Goal: Transaction & Acquisition: Book appointment/travel/reservation

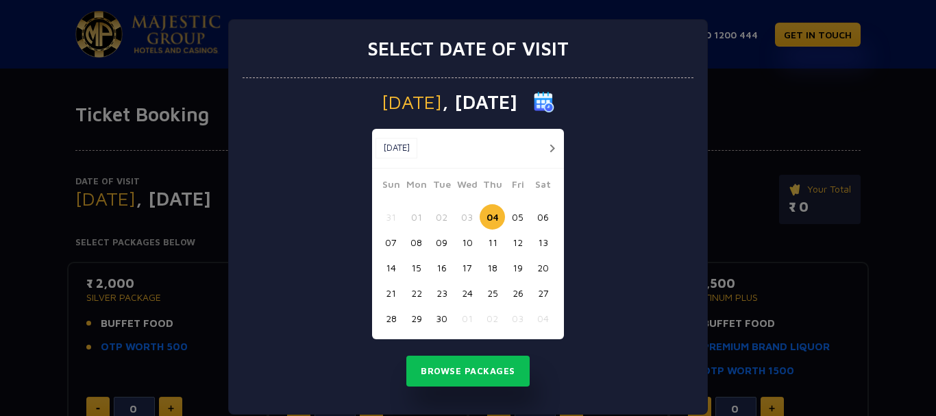
click at [545, 149] on button "button" at bounding box center [552, 148] width 17 height 17
click at [415, 241] on button "06" at bounding box center [416, 242] width 25 height 25
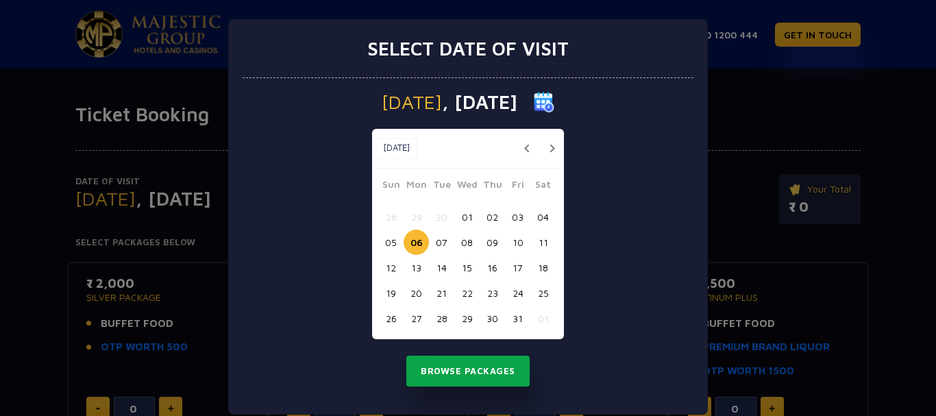
click at [459, 379] on button "Browse Packages" at bounding box center [467, 372] width 123 height 32
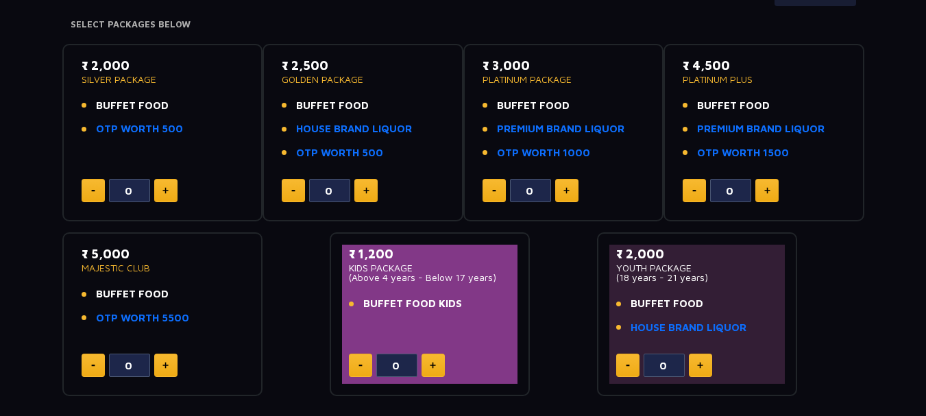
scroll to position [219, 0]
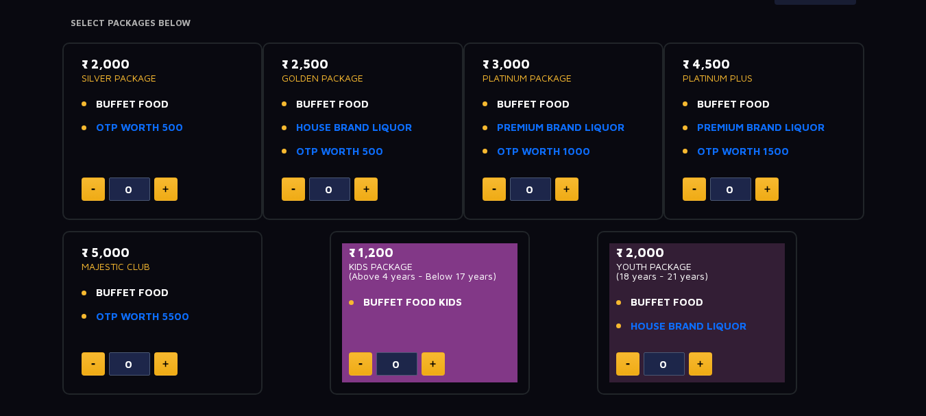
click at [425, 355] on button at bounding box center [433, 363] width 23 height 23
type input "1"
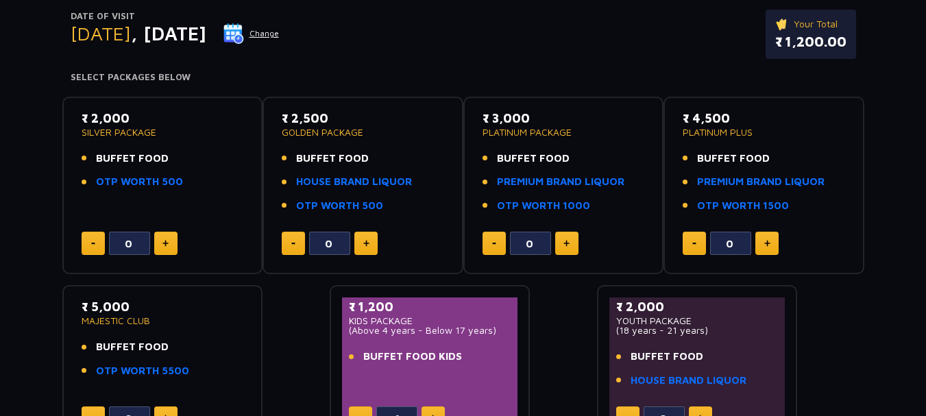
scroll to position [164, 0]
click at [165, 242] on img at bounding box center [165, 244] width 6 height 7
type input "2"
click at [269, 287] on div "₹ 2,000 SILVER PACKAGE BUFFET FOOD OTP WORTH 500 2 ₹ 2,500 GOLDEN PACKAGE BUFFE…" at bounding box center [463, 268] width 802 height 364
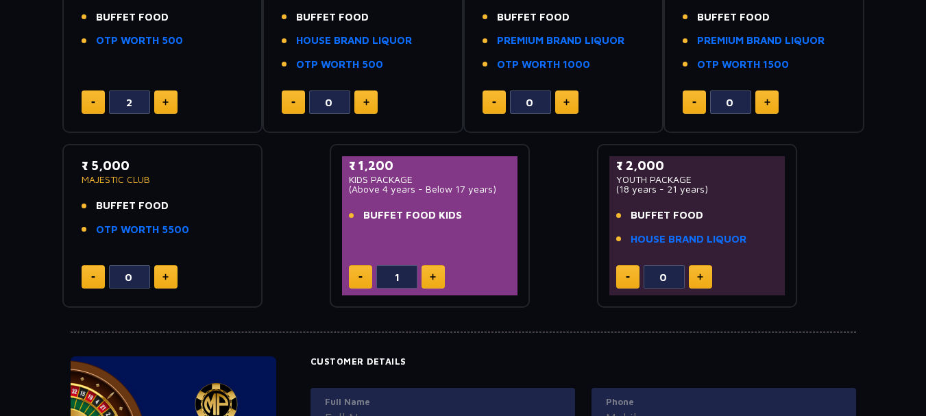
scroll to position [219, 0]
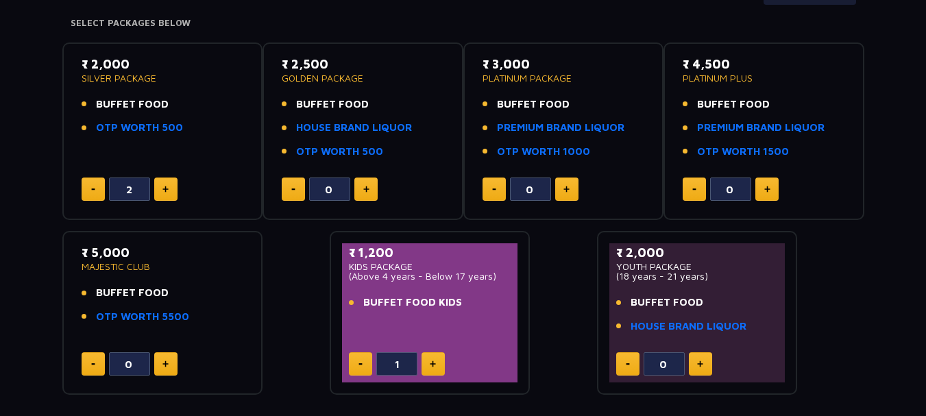
click at [902, 286] on div "Date of Visit [DATE] Change Your Total ₹ 5,200.00 Select Packages Below ₹ 2,000…" at bounding box center [463, 151] width 926 height 489
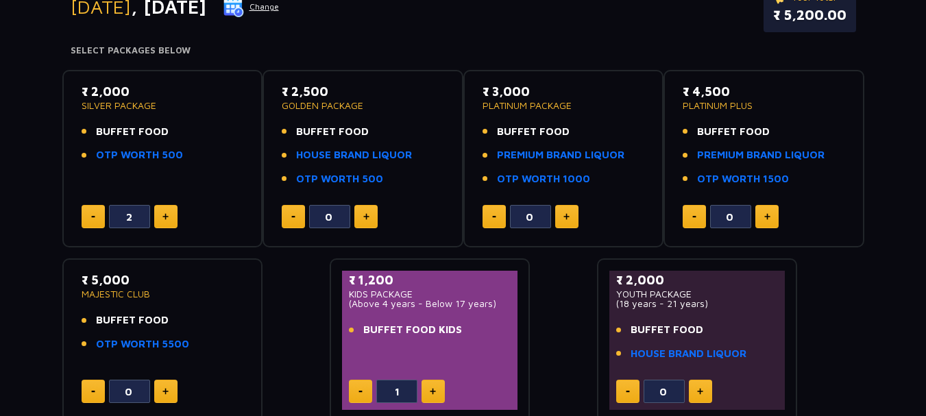
scroll to position [164, 0]
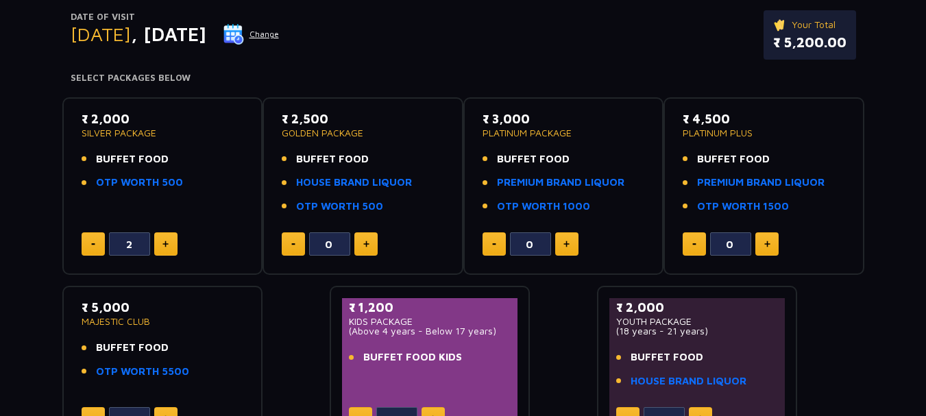
click at [868, 103] on div "Date of Visit [DATE] Change Your Total ₹ 5,200.00 Select Packages Below ₹ 2,000…" at bounding box center [463, 206] width 926 height 489
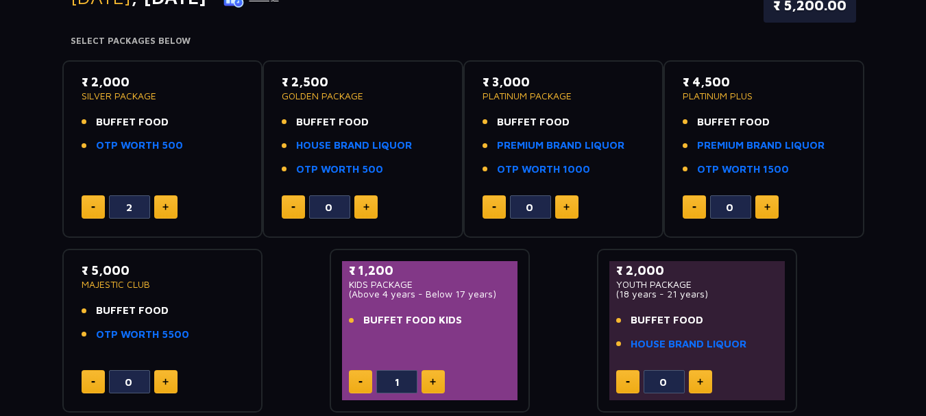
scroll to position [192, 0]
